Goal: Task Accomplishment & Management: Manage account settings

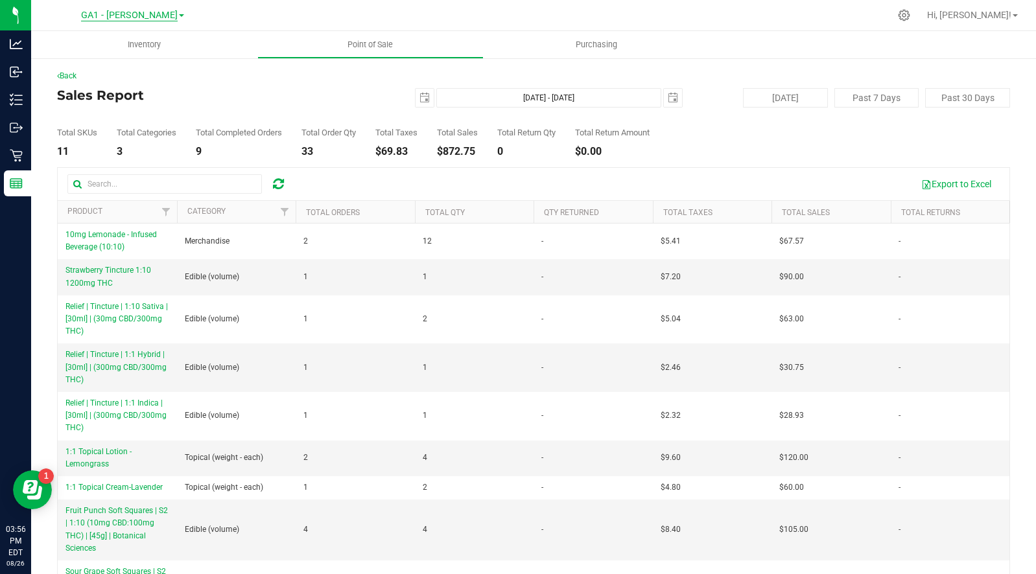
click at [128, 14] on span "GA1 - [PERSON_NAME]" at bounding box center [129, 16] width 97 height 12
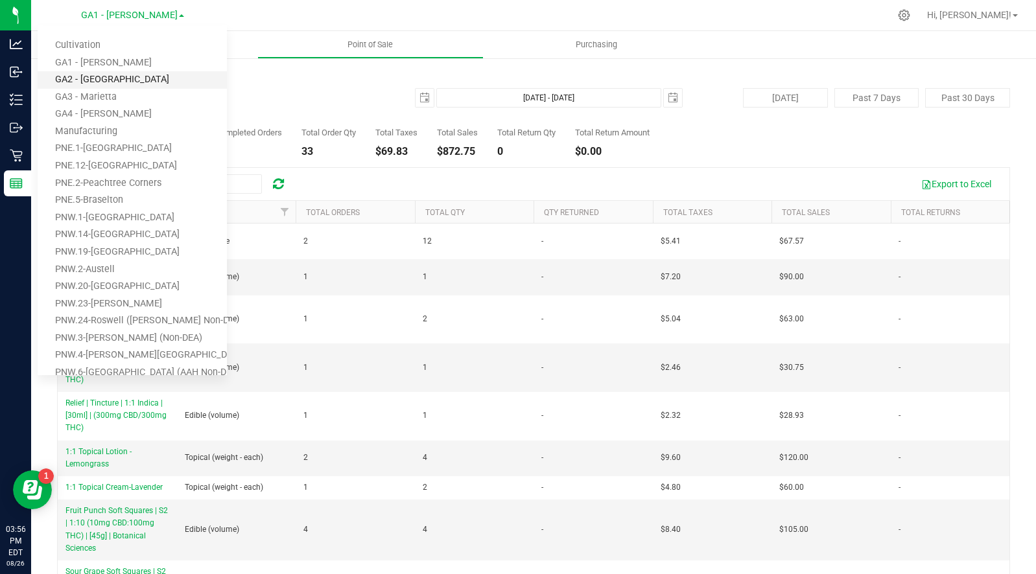
click at [114, 78] on link "GA2 - [GEOGRAPHIC_DATA]" at bounding box center [132, 80] width 189 height 18
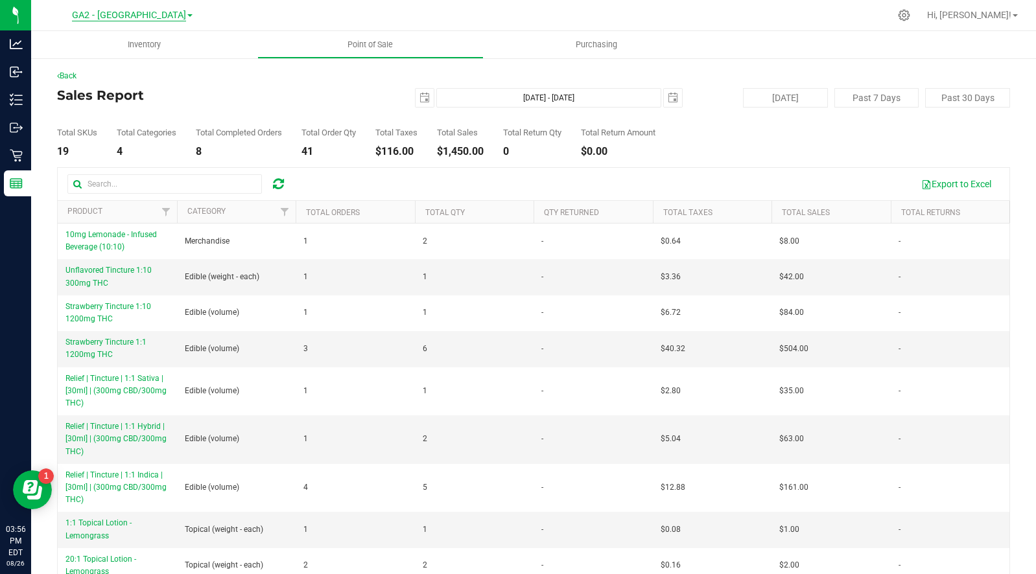
click at [137, 12] on span "GA2 - [GEOGRAPHIC_DATA]" at bounding box center [129, 16] width 114 height 12
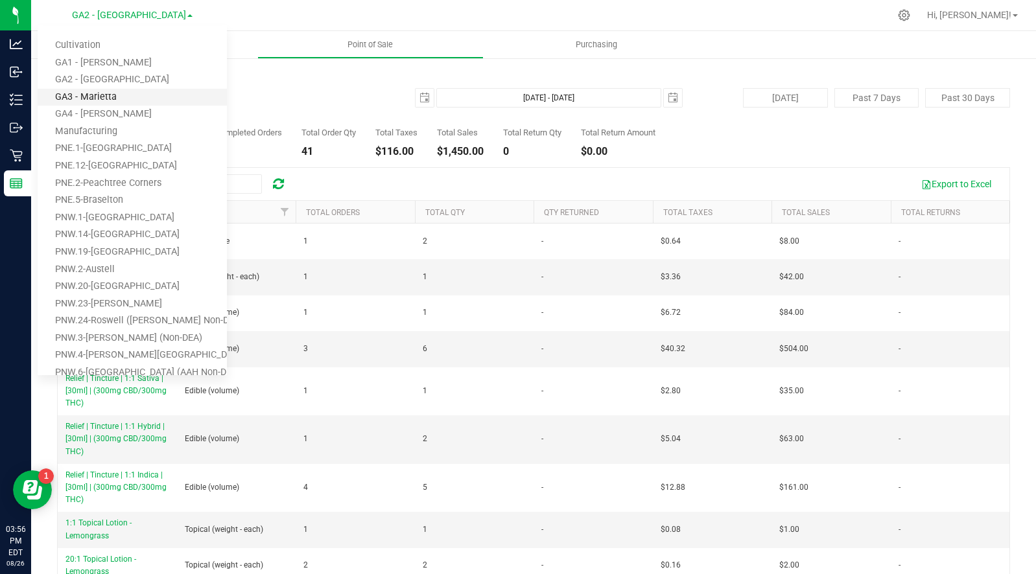
click at [115, 89] on link "GA3 - Marietta" at bounding box center [132, 98] width 189 height 18
